Goal: Find specific page/section: Find specific page/section

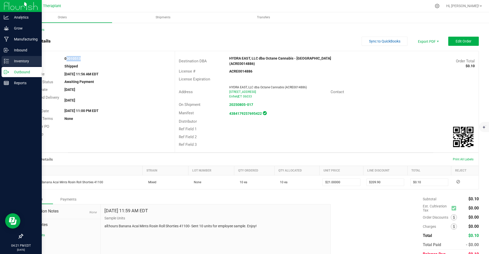
click at [8, 61] on line at bounding box center [7, 61] width 3 height 0
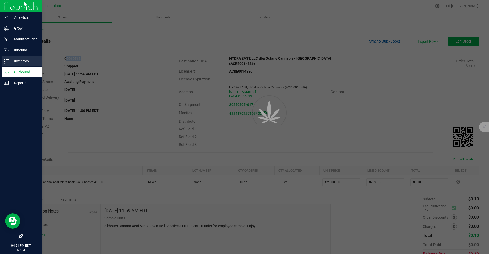
click at [8, 61] on line at bounding box center [7, 61] width 3 height 0
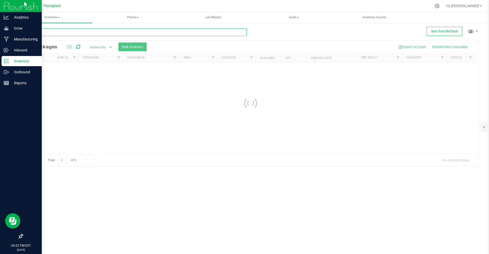
click at [101, 32] on input "text" at bounding box center [134, 33] width 224 height 8
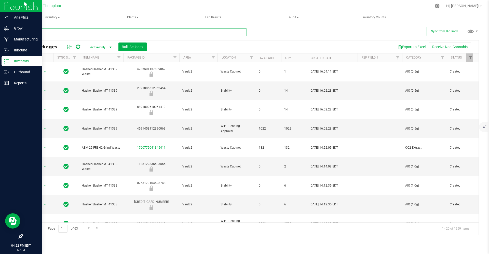
type input "a"
